Goal: Task Accomplishment & Management: Use online tool/utility

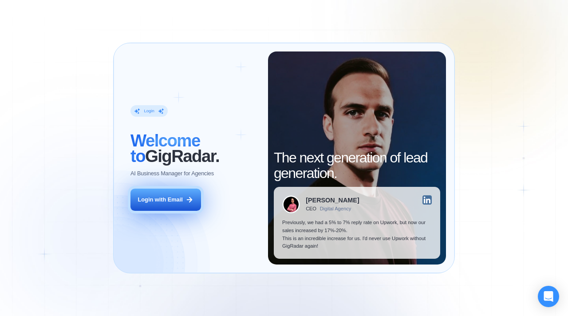
click at [177, 200] on div "Login with Email" at bounding box center [160, 200] width 45 height 8
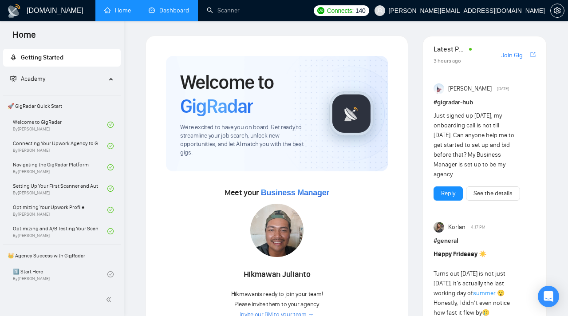
click at [179, 14] on link "Dashboard" at bounding box center [169, 11] width 40 height 8
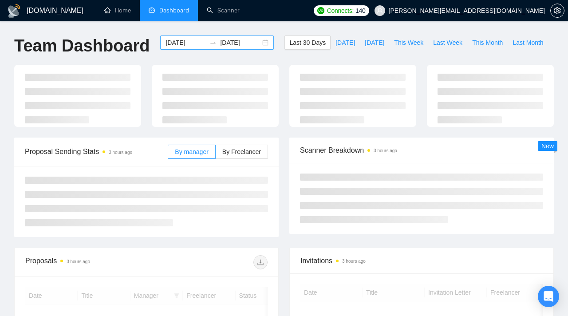
click at [195, 43] on input "2025-07-30" at bounding box center [185, 43] width 40 height 10
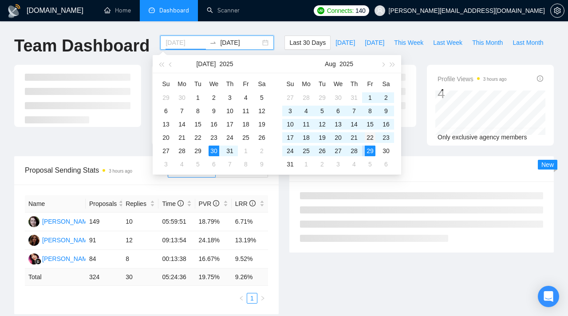
type input "2025-08-22"
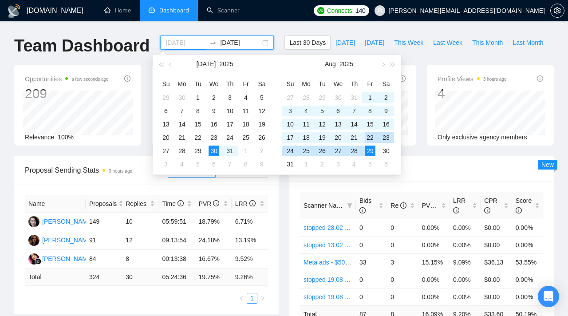
click at [366, 137] on div "22" at bounding box center [370, 137] width 11 height 11
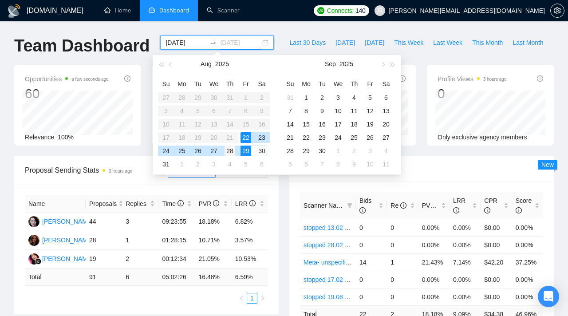
type input "2025-08-28"
click at [233, 149] on div "28" at bounding box center [229, 150] width 11 height 11
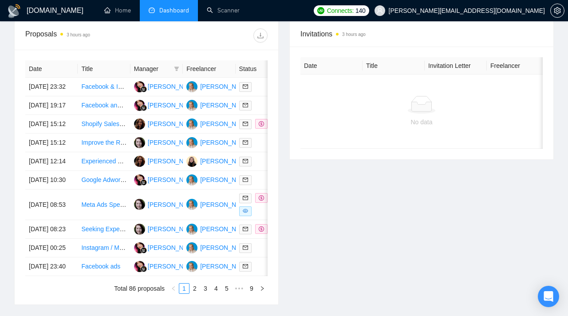
scroll to position [358, 0]
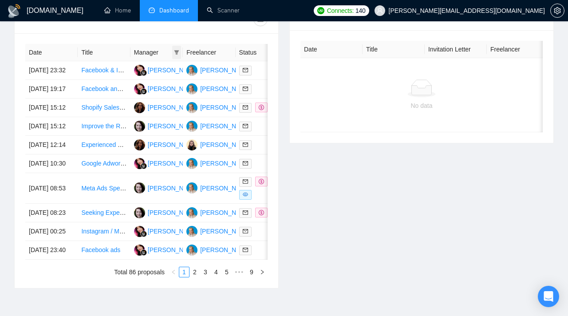
click at [177, 53] on icon "filter" at bounding box center [176, 52] width 5 height 4
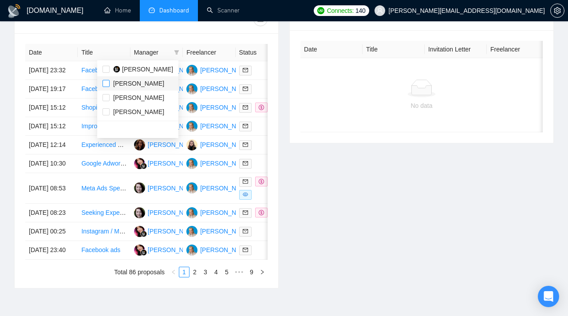
click at [106, 84] on input "checkbox" at bounding box center [105, 83] width 7 height 7
click at [107, 83] on input "checkbox" at bounding box center [105, 83] width 7 height 7
checkbox input "false"
click at [111, 70] on span "Ni Komang Sepiani" at bounding box center [141, 69] width 63 height 10
checkbox input "true"
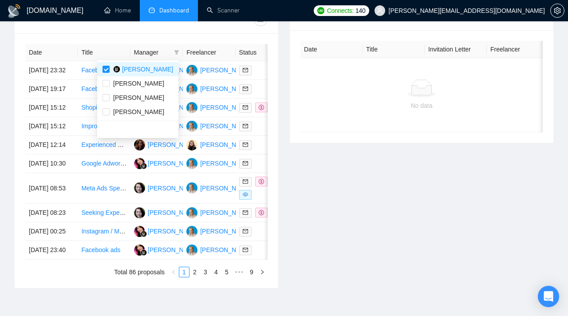
click at [281, 102] on div "Proposals 3 hours ago Date Title Manager Freelancer Status 28 Aug, 2025 23:32 F…" at bounding box center [146, 146] width 275 height 284
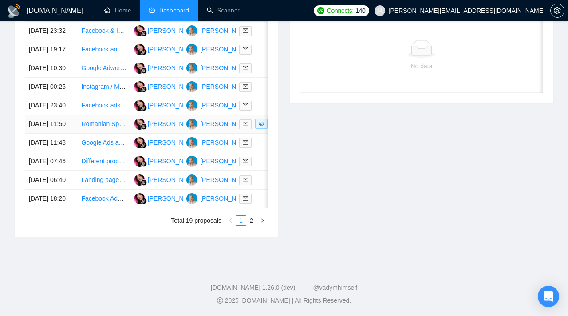
scroll to position [481, 0]
click at [255, 221] on link "2" at bounding box center [252, 221] width 10 height 10
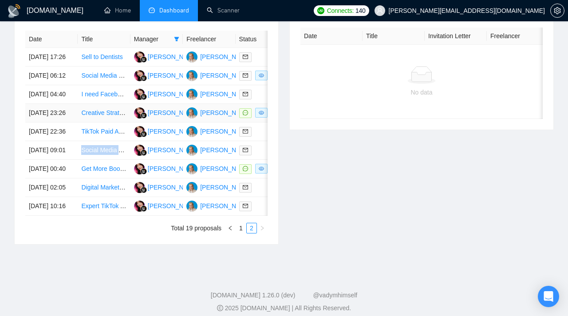
scroll to position [369, 0]
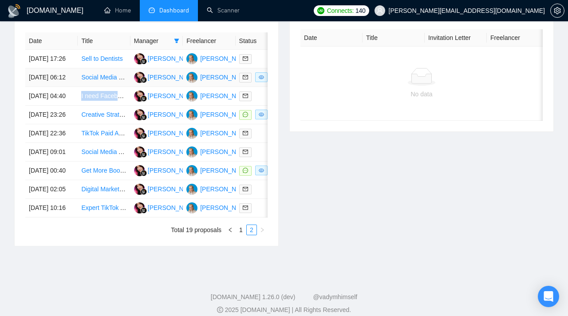
click at [113, 81] on link "Social Media & Content Assistant (Execution-focused)" at bounding box center [155, 77] width 149 height 7
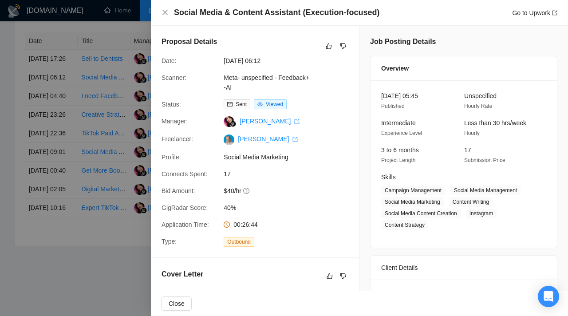
click at [117, 101] on div at bounding box center [284, 158] width 568 height 316
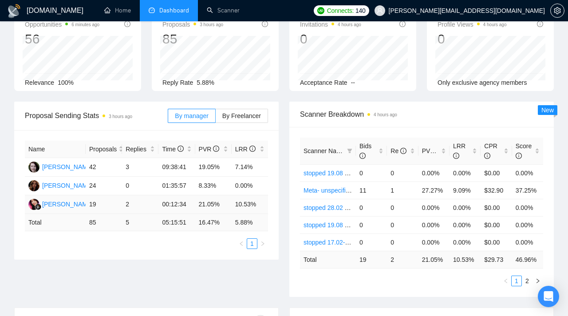
scroll to position [0, 0]
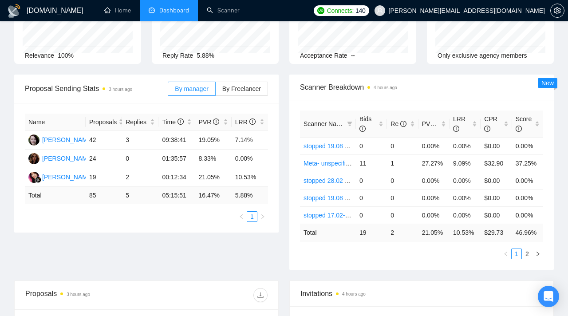
scroll to position [82, 0]
